Goal: Transaction & Acquisition: Purchase product/service

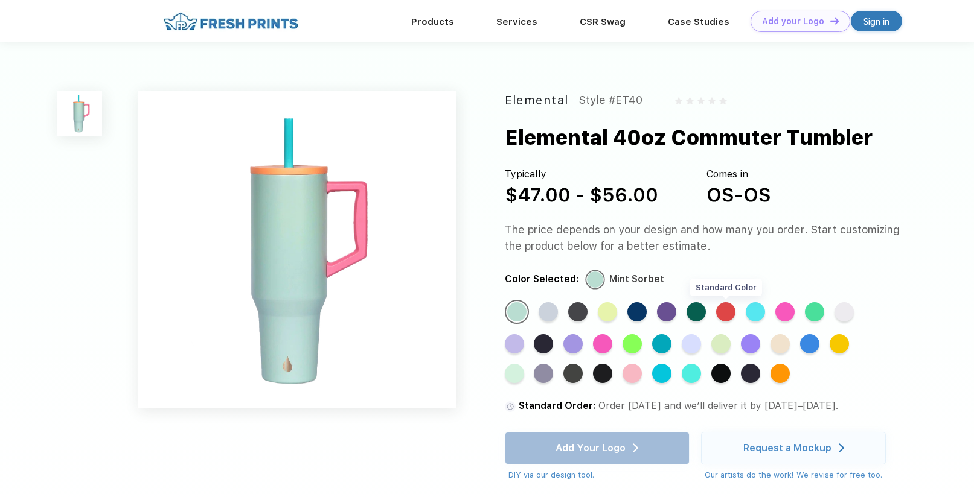
click at [726, 312] on div "Standard Color" at bounding box center [725, 311] width 19 height 19
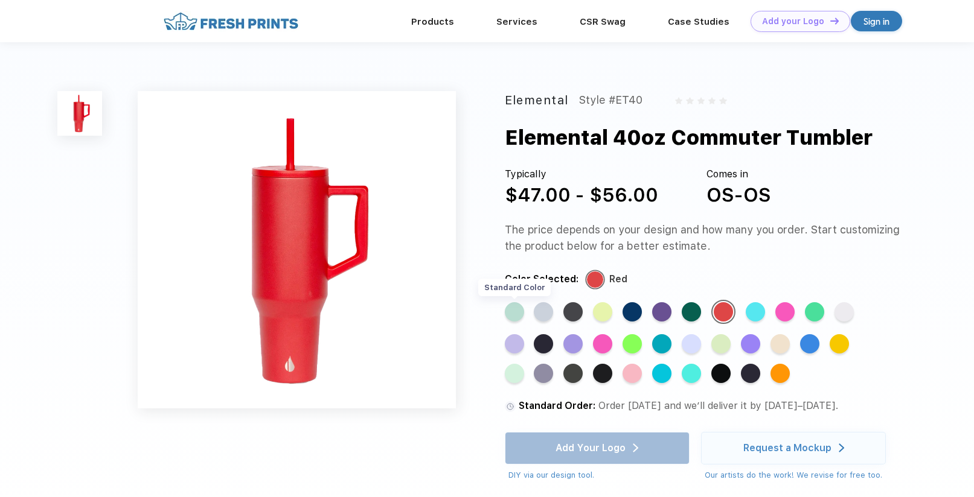
click at [516, 316] on div "Standard Color" at bounding box center [514, 311] width 19 height 19
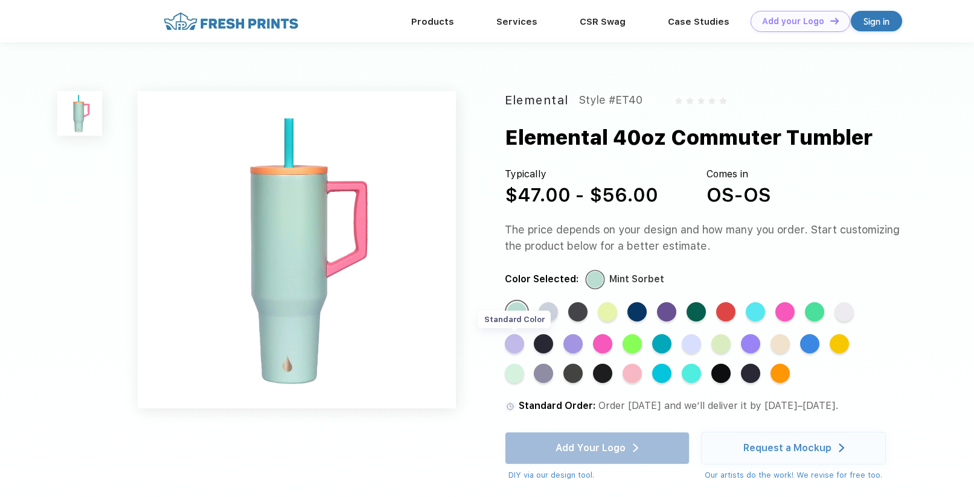
click at [517, 342] on div "Standard Color" at bounding box center [514, 343] width 19 height 19
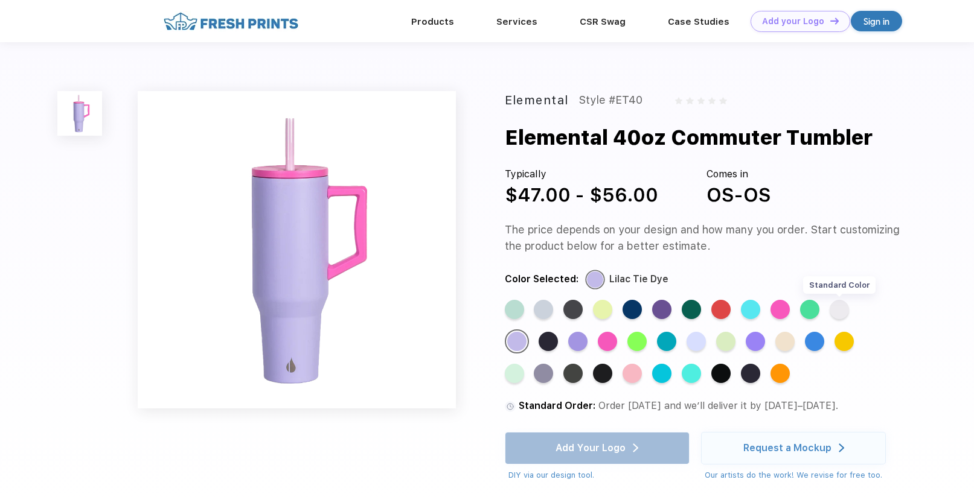
click at [843, 317] on div "Standard Color" at bounding box center [838, 309] width 19 height 19
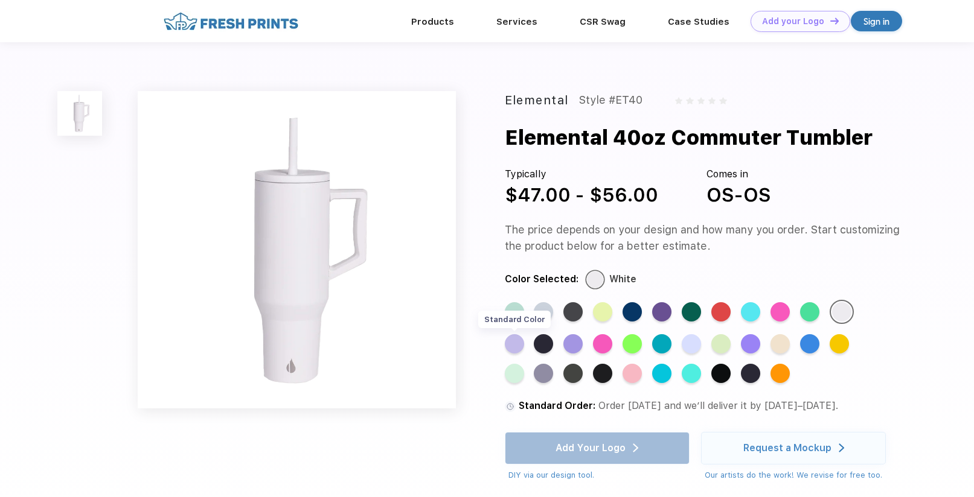
click at [513, 347] on div "Standard Color" at bounding box center [514, 343] width 19 height 19
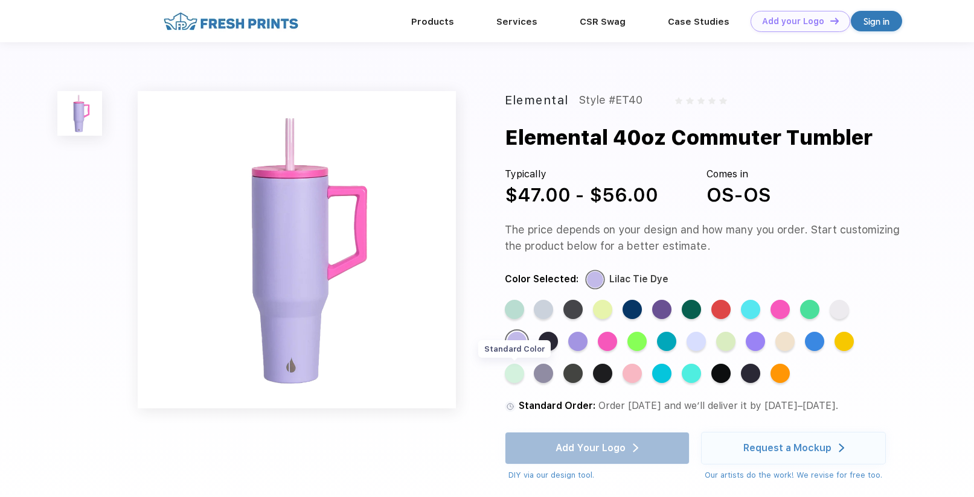
click at [512, 379] on div "Standard Color" at bounding box center [514, 373] width 19 height 19
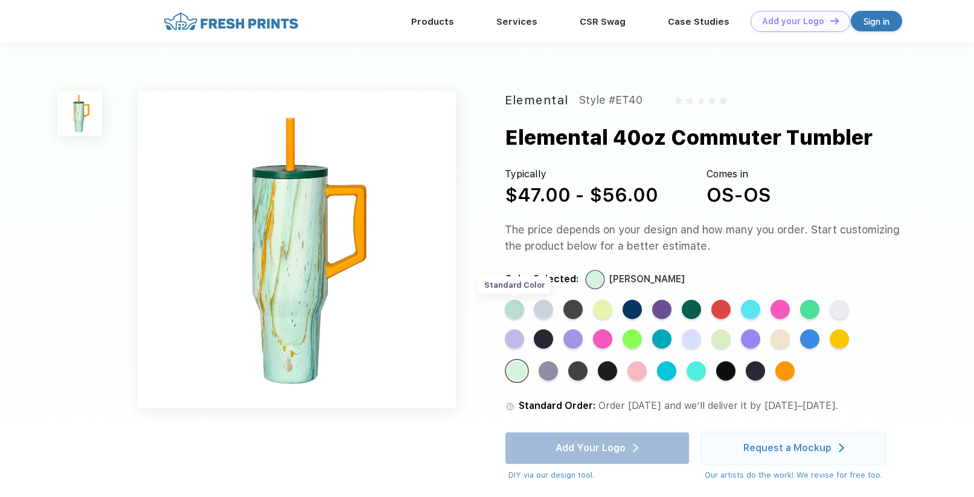
click at [514, 313] on div "Standard Color" at bounding box center [514, 309] width 19 height 19
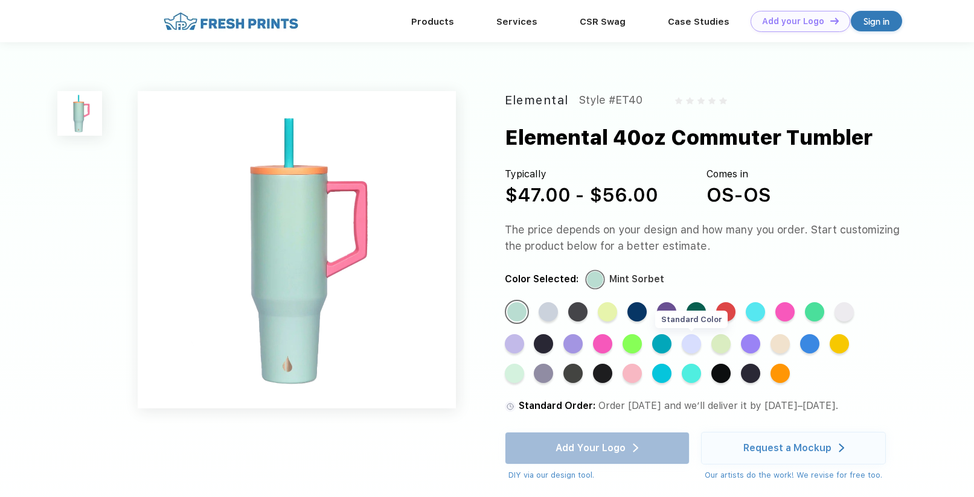
click at [691, 350] on div "Standard Color" at bounding box center [691, 343] width 19 height 19
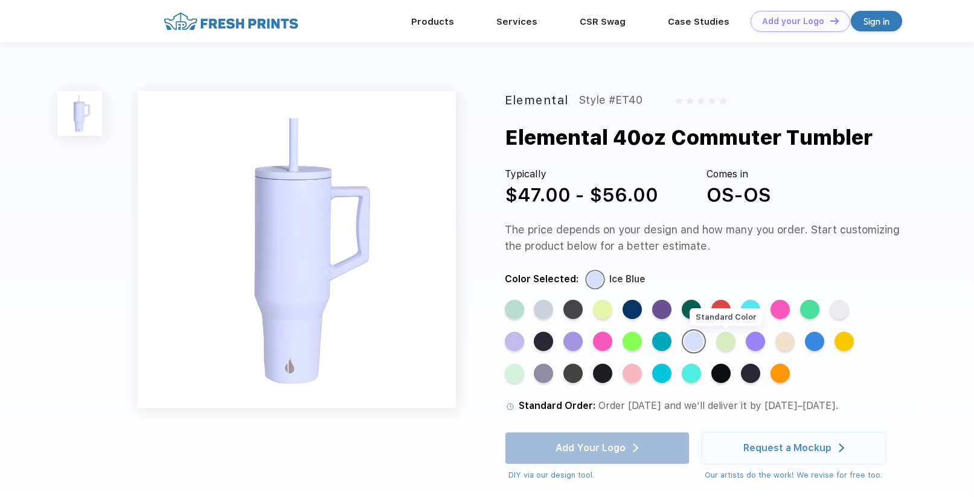
click at [727, 350] on div "Standard Color" at bounding box center [725, 341] width 19 height 19
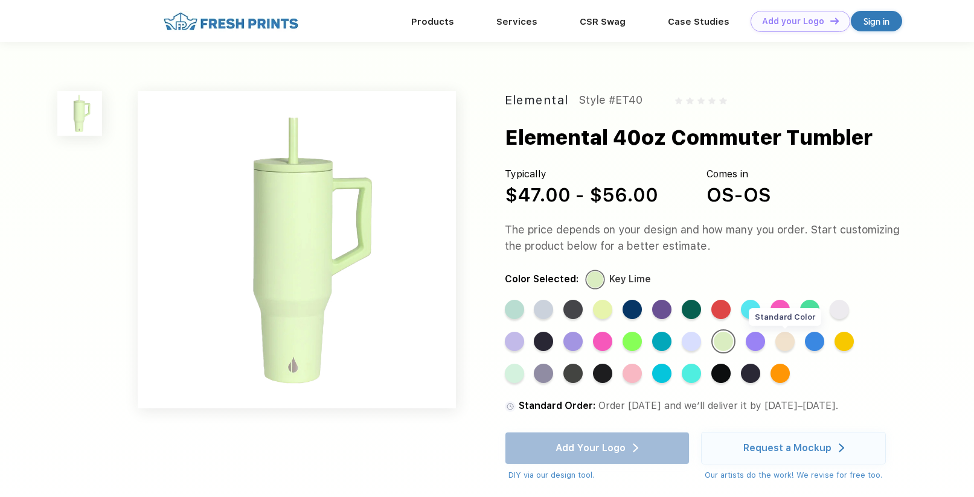
click at [784, 346] on div "Standard Color" at bounding box center [784, 341] width 19 height 19
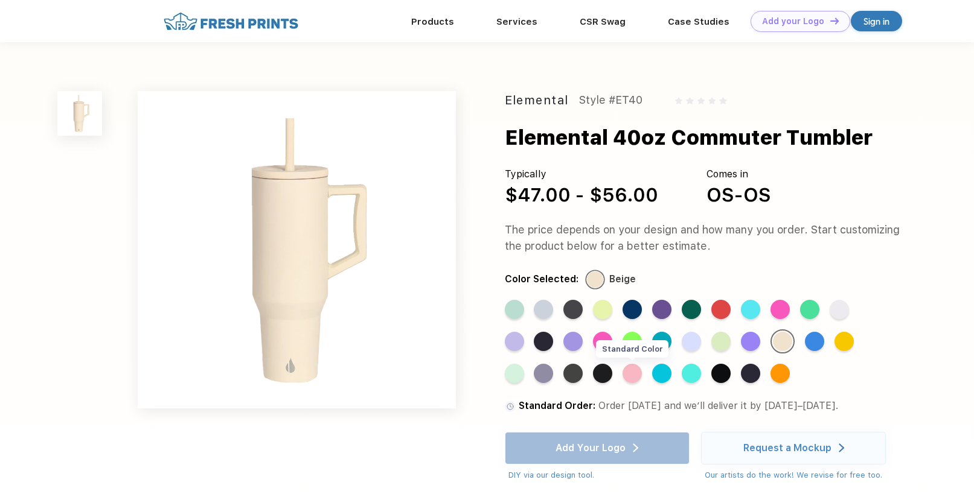
click at [638, 377] on div "Standard Color" at bounding box center [631, 373] width 19 height 19
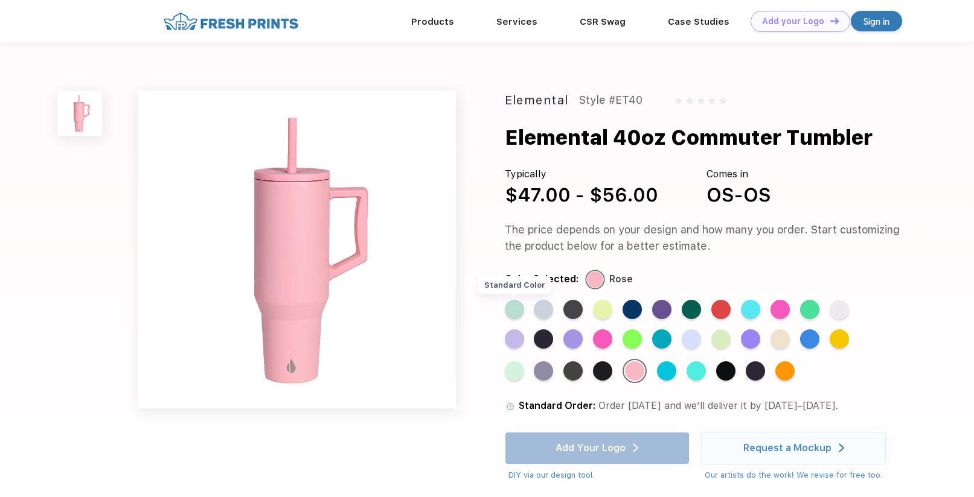
click at [517, 308] on div "Standard Color" at bounding box center [514, 309] width 19 height 19
